Goal: Check status

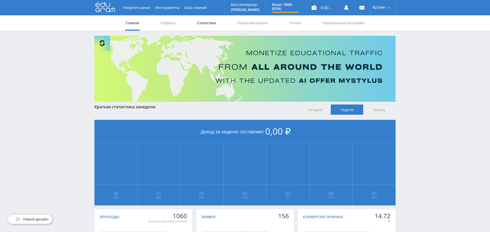
click at [214, 22] on link "Статистика" at bounding box center [206, 22] width 20 height 15
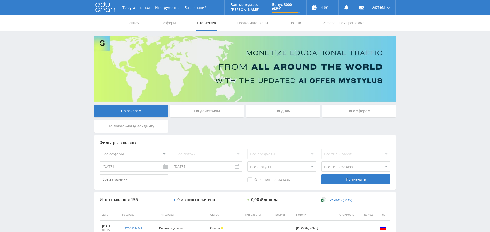
click at [281, 112] on div "По дням" at bounding box center [282, 110] width 73 height 13
click at [0, 0] on input "По дням" at bounding box center [0, 0] width 0 height 0
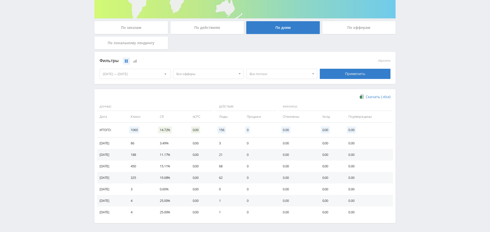
scroll to position [91, 0]
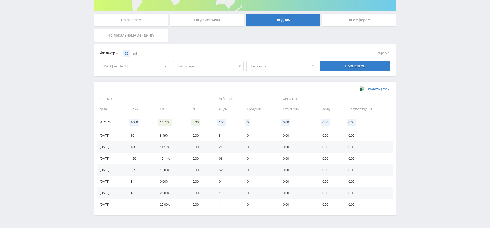
click at [208, 66] on span "Все офферы" at bounding box center [206, 66] width 60 height 10
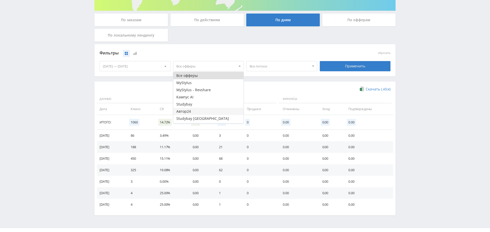
scroll to position [6, 0]
click at [205, 119] on button "Study AI (RevShare)" at bounding box center [208, 119] width 70 height 7
click at [357, 66] on div "Применить" at bounding box center [355, 66] width 71 height 10
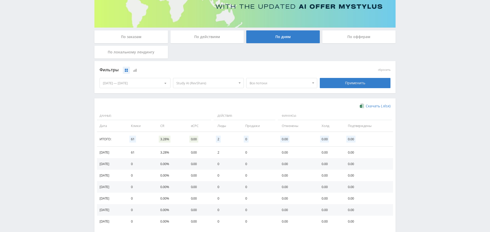
scroll to position [0, 0]
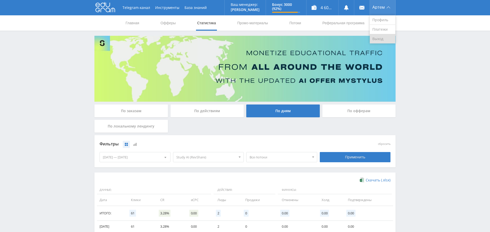
click at [390, 38] on link "Выход" at bounding box center [383, 38] width 26 height 9
